Goal: Check status: Check status

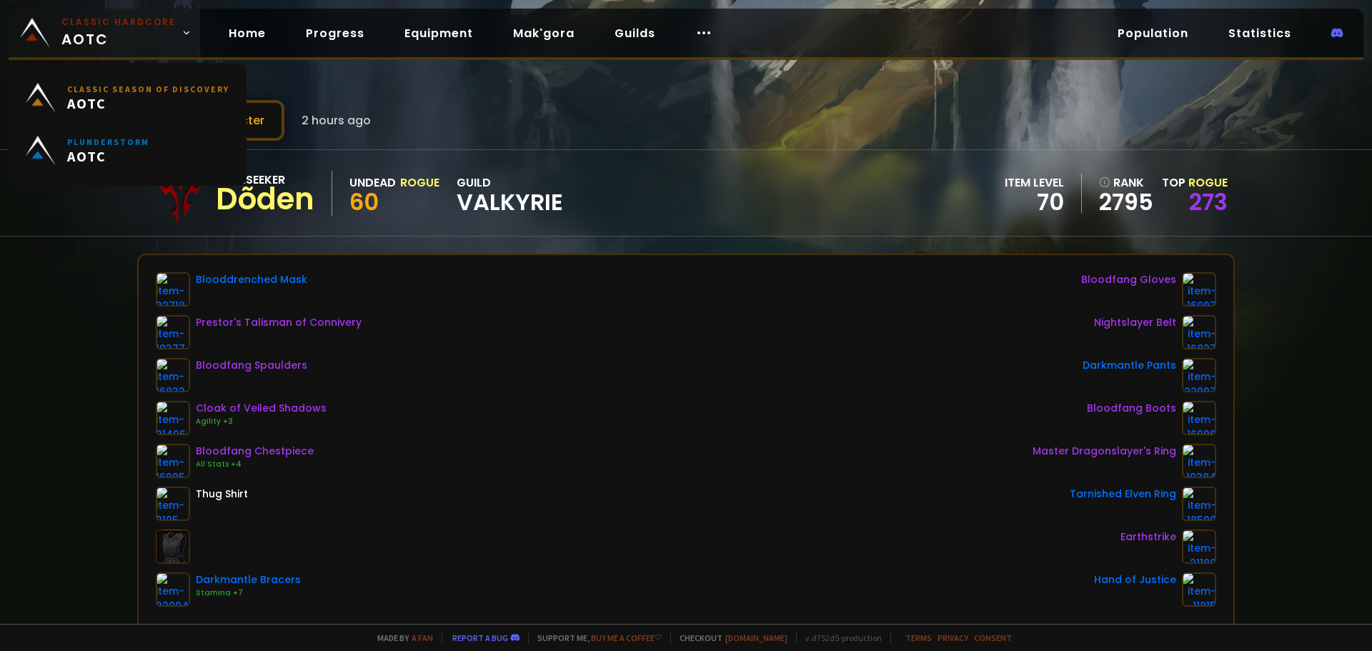
click at [124, 35] on span "Classic Hardcore AOTC" at bounding box center [118, 33] width 114 height 34
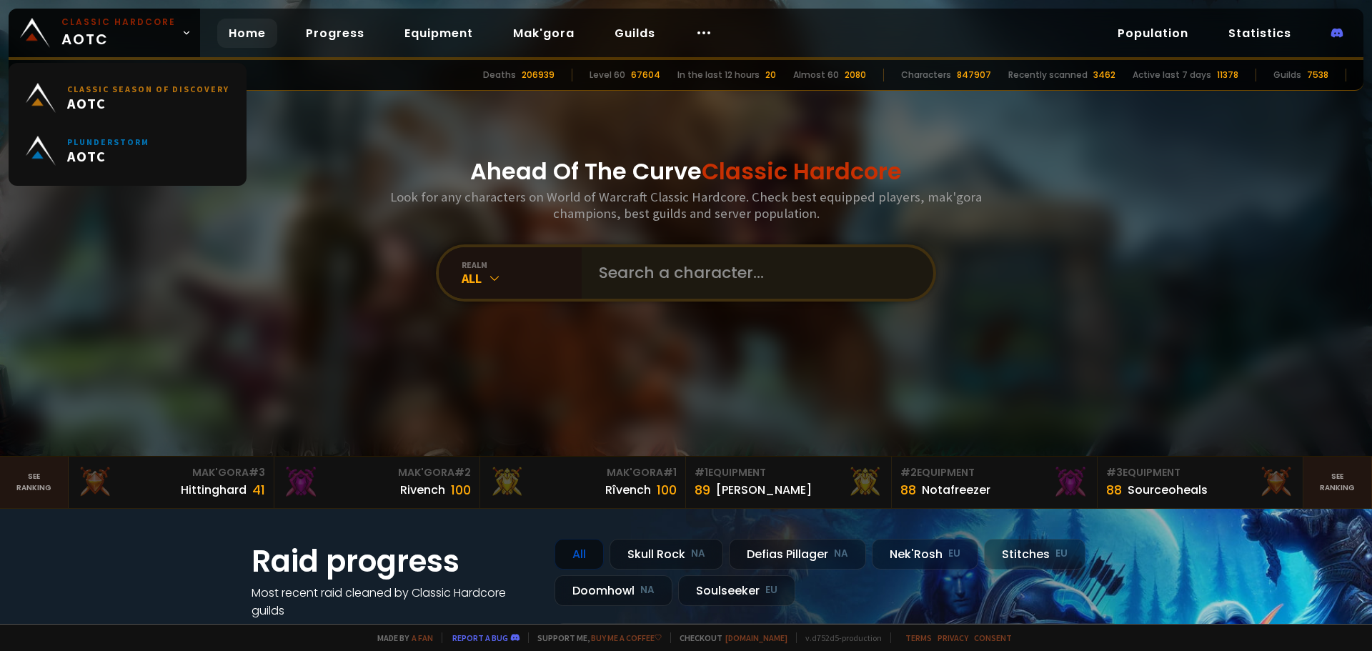
click at [672, 254] on input "text" at bounding box center [753, 272] width 326 height 51
click at [682, 257] on input "text" at bounding box center [753, 272] width 326 height 51
click at [688, 261] on input "text" at bounding box center [753, 272] width 326 height 51
click at [702, 272] on input "text" at bounding box center [753, 272] width 326 height 51
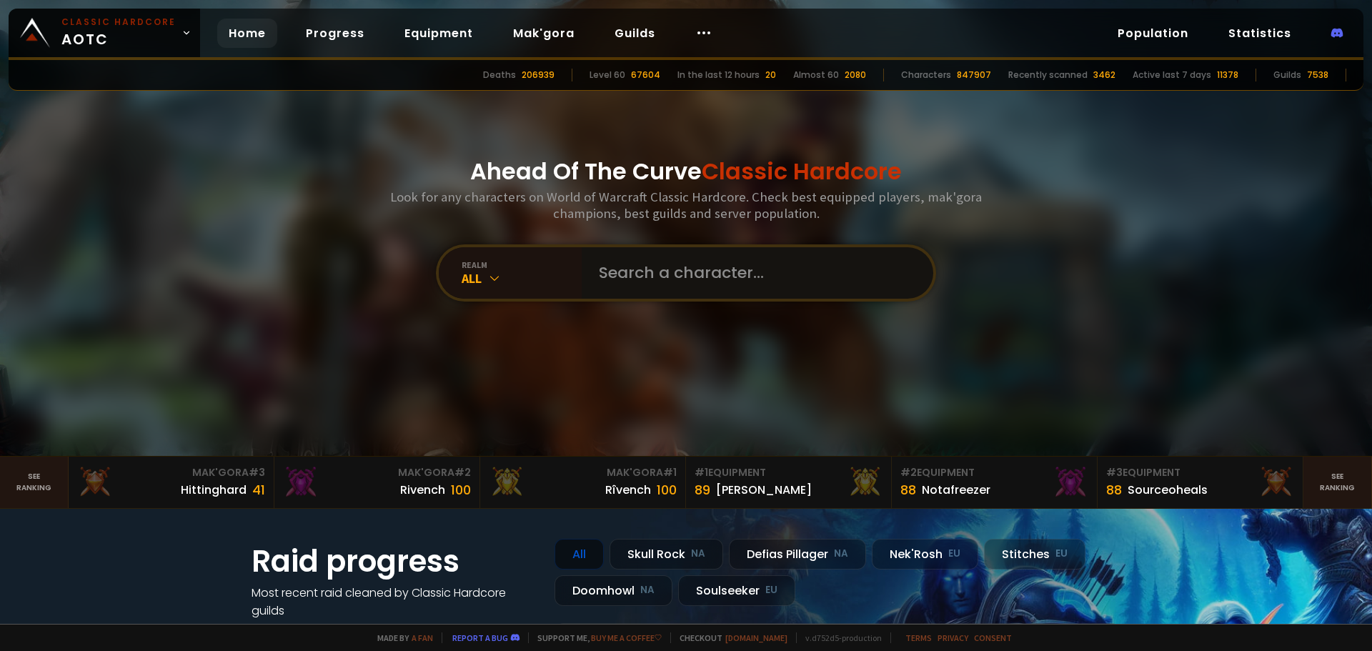
click at [702, 272] on input "text" at bounding box center [753, 272] width 326 height 51
type input "mörlin"
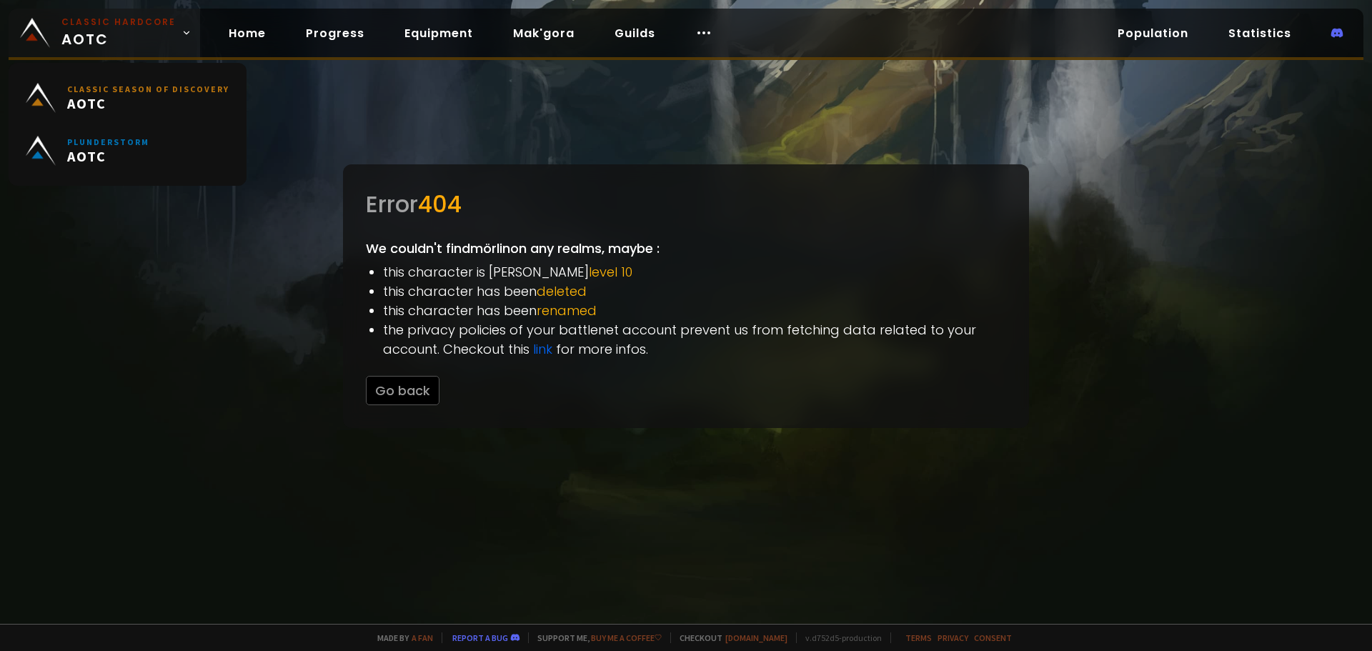
click at [101, 38] on span "Classic Hardcore AOTC" at bounding box center [118, 33] width 114 height 34
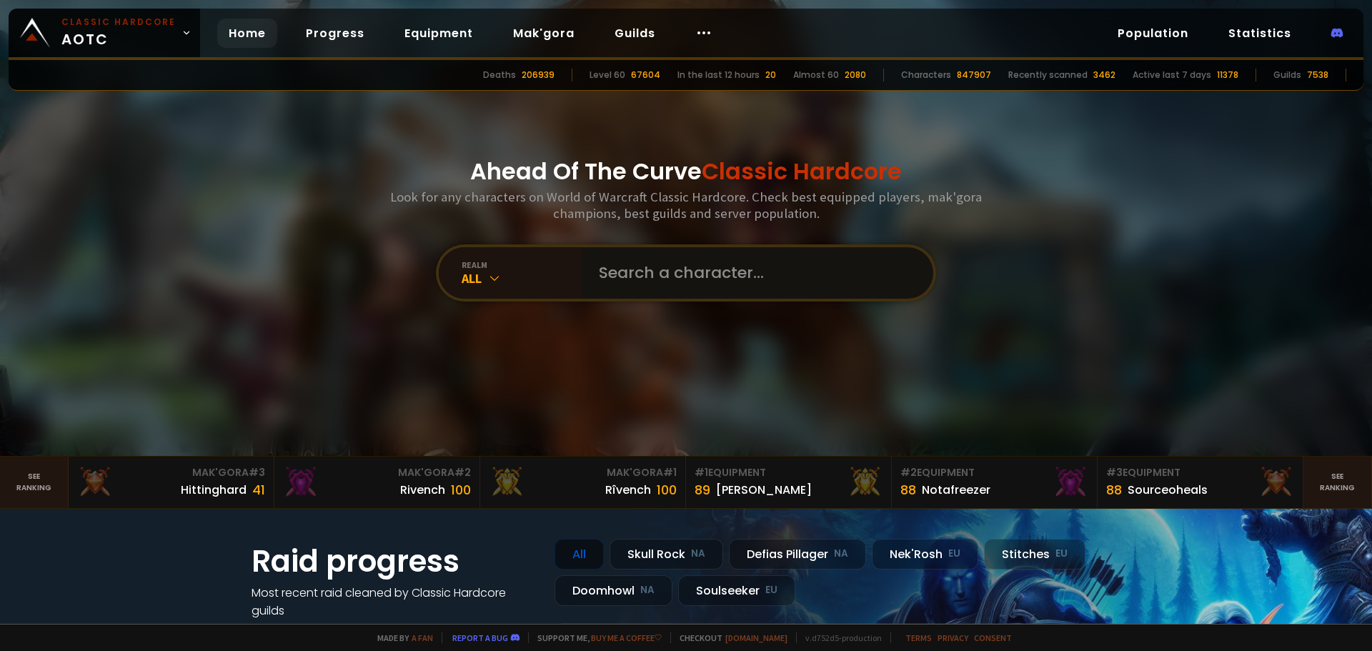
click at [675, 256] on input "text" at bounding box center [753, 272] width 326 height 51
type input "möörlin"
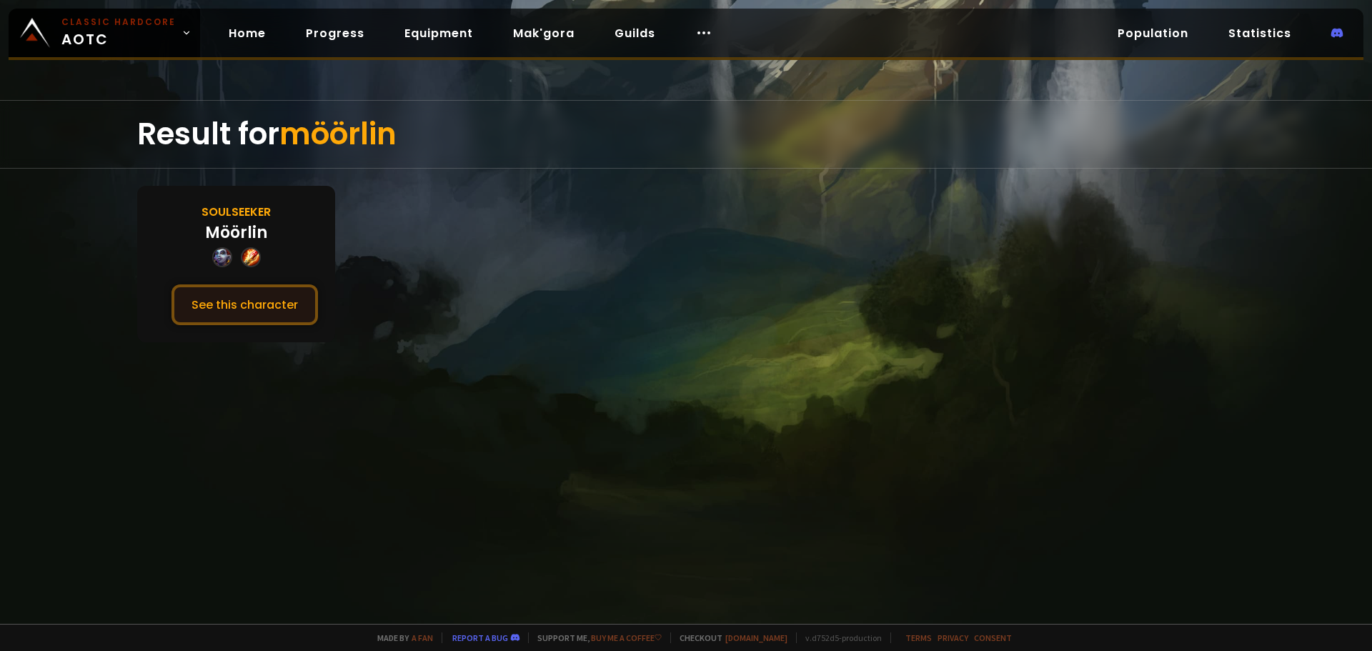
click at [290, 289] on button "See this character" at bounding box center [245, 304] width 146 height 41
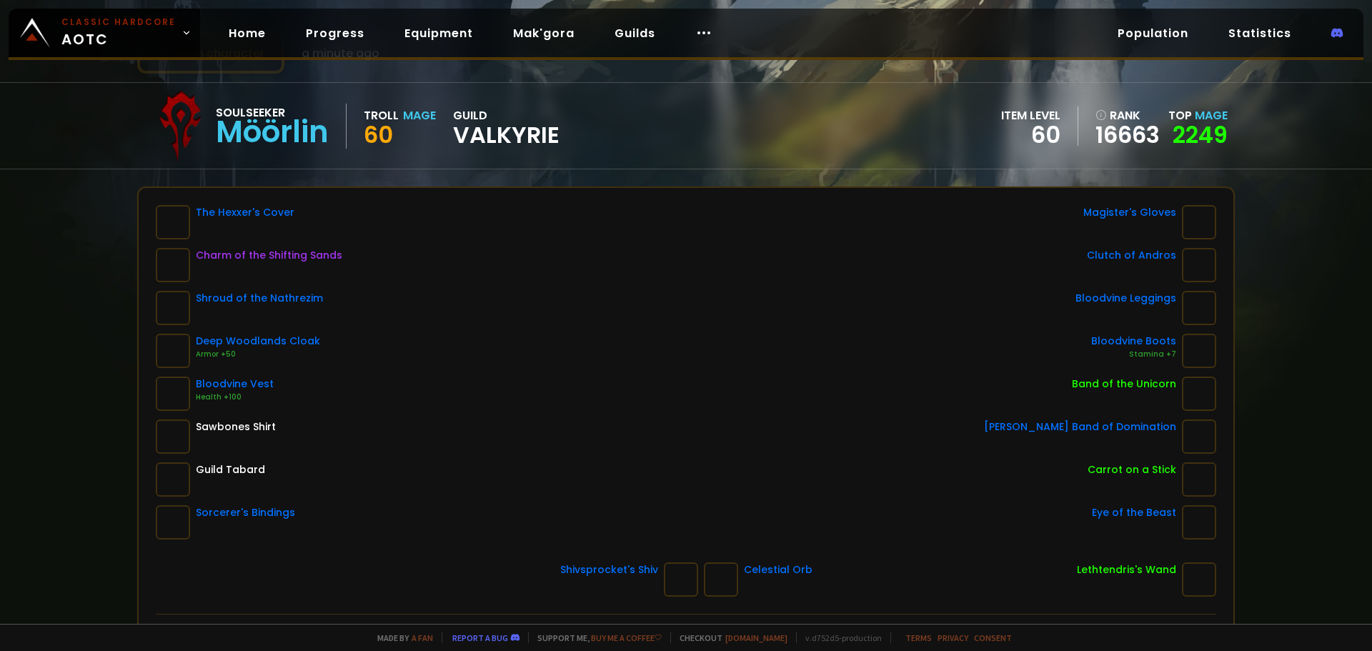
scroll to position [71, 0]
